Goal: Find specific page/section: Find specific page/section

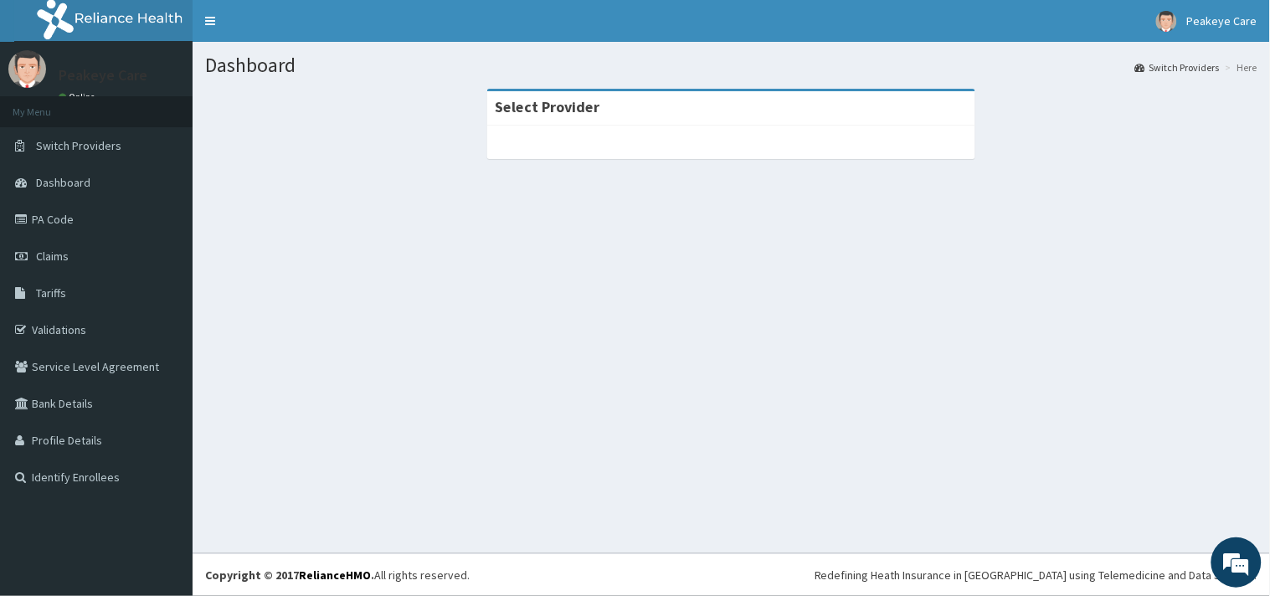
click at [725, 394] on div "Dashboard Switch Providers Here Select Provider" at bounding box center [732, 298] width 1078 height 512
click at [60, 175] on span "Dashboard" at bounding box center [63, 182] width 54 height 15
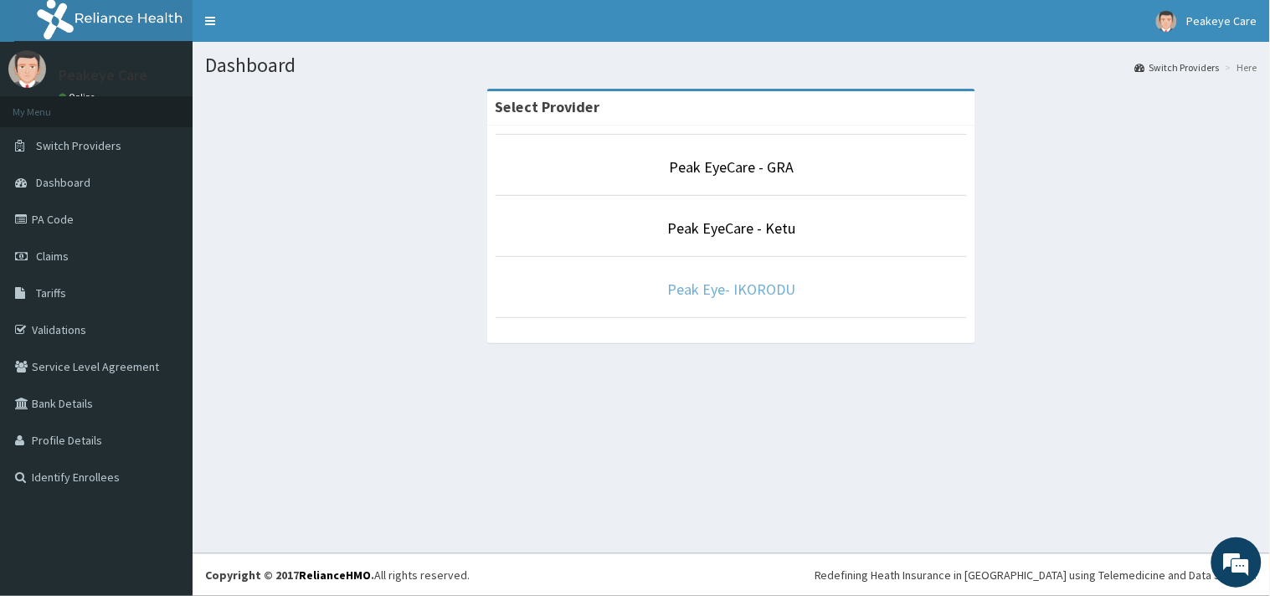
click at [733, 288] on link "Peak Eye- IKORODU" at bounding box center [731, 289] width 128 height 19
click at [751, 290] on link "Peak Eye- IKORODU" at bounding box center [731, 289] width 128 height 19
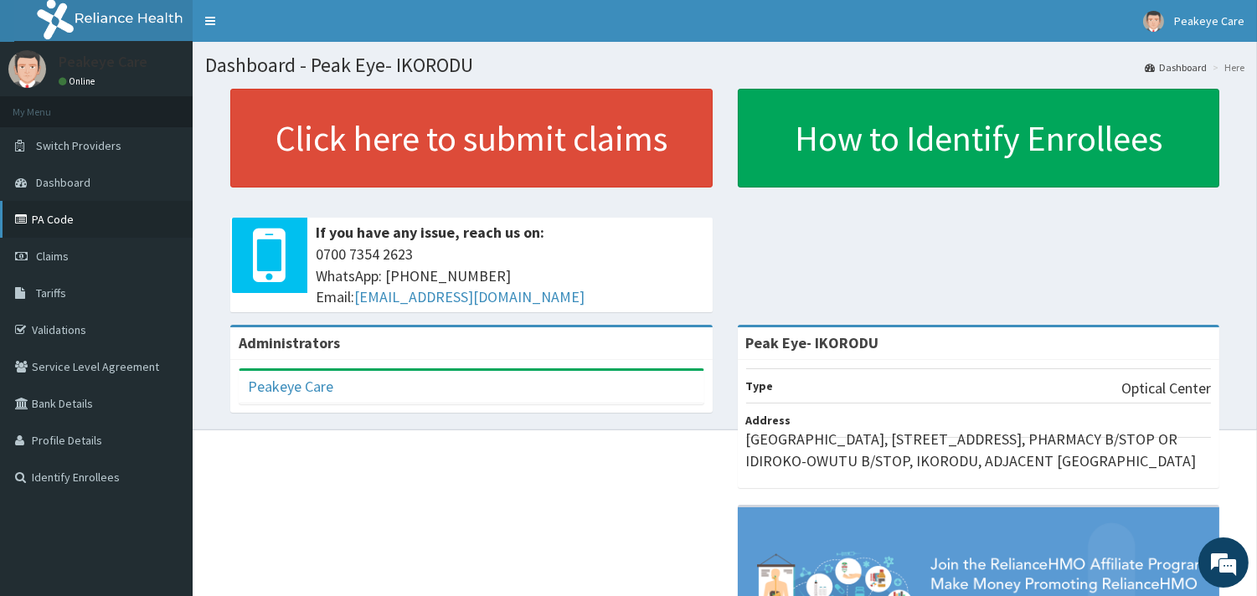
click at [59, 228] on link "PA Code" at bounding box center [96, 219] width 193 height 37
